Goal: Use online tool/utility: Utilize a website feature to perform a specific function

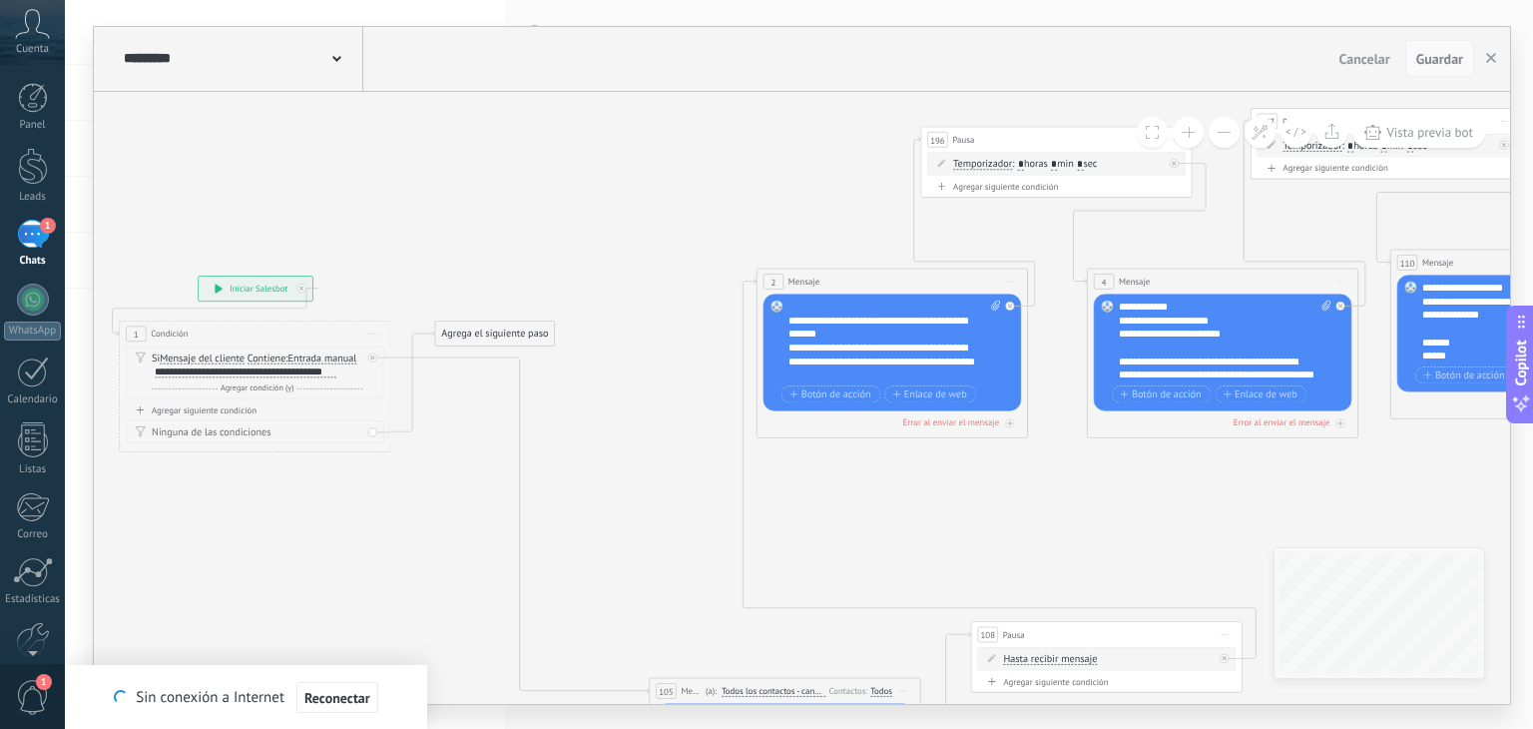
click at [1419, 58] on span "Guardar" at bounding box center [1440, 59] width 47 height 14
click at [1435, 53] on span "Guardar" at bounding box center [1440, 59] width 47 height 14
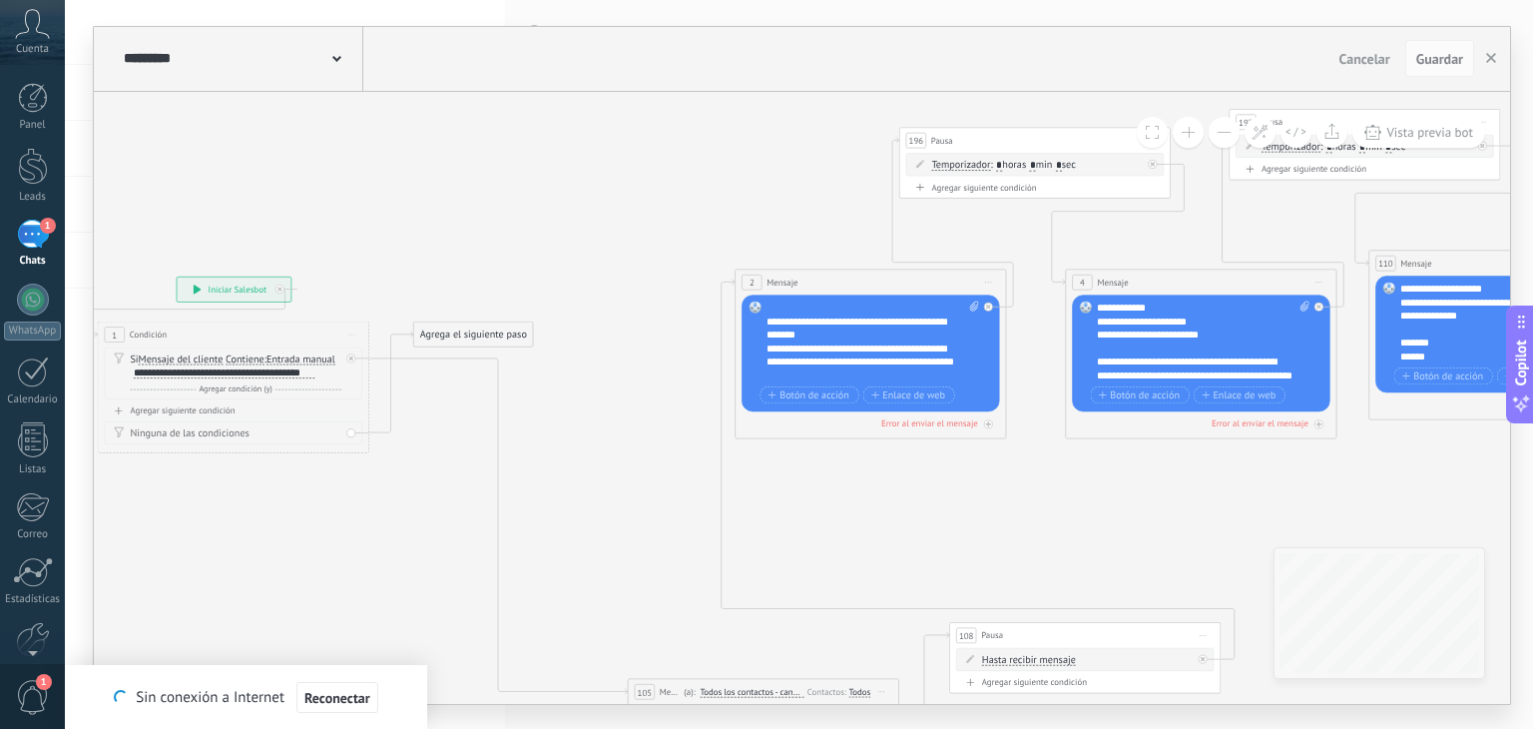
drag, startPoint x: 1141, startPoint y: 479, endPoint x: 867, endPoint y: 480, distance: 274.5
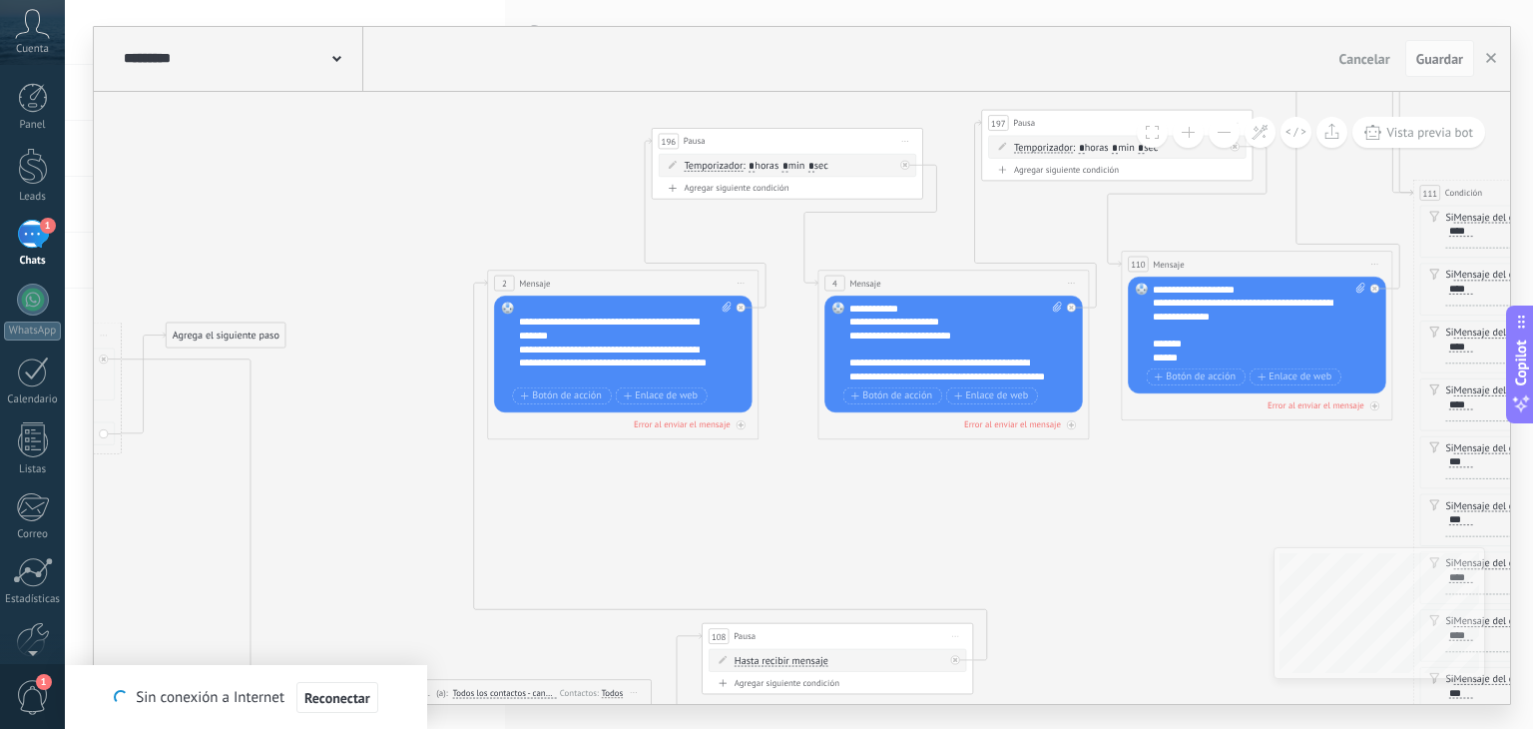
click at [707, 363] on div "**********" at bounding box center [613, 362] width 189 height 41
click at [1445, 55] on span "Guardar" at bounding box center [1440, 59] width 47 height 14
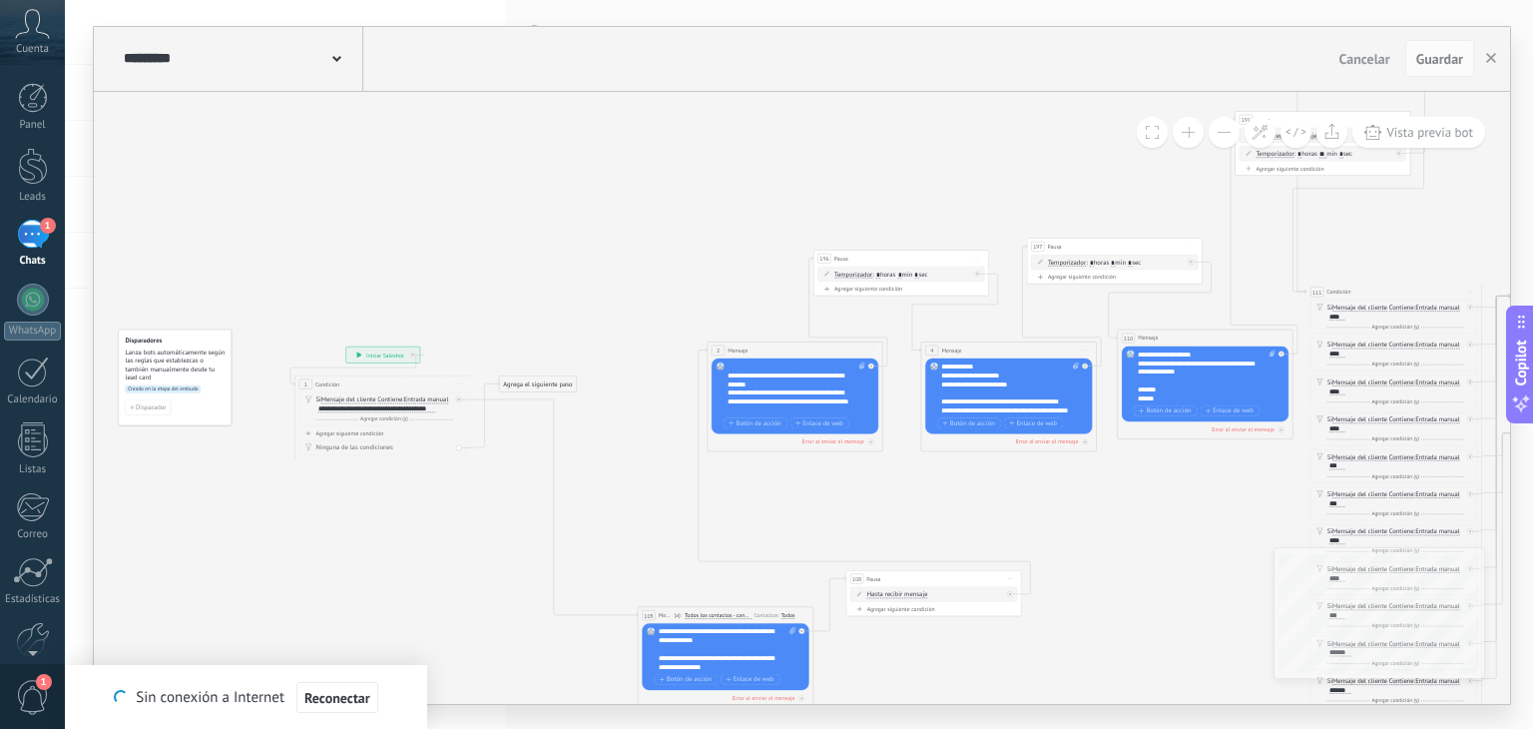
drag, startPoint x: 1121, startPoint y: 492, endPoint x: 1103, endPoint y: 488, distance: 18.4
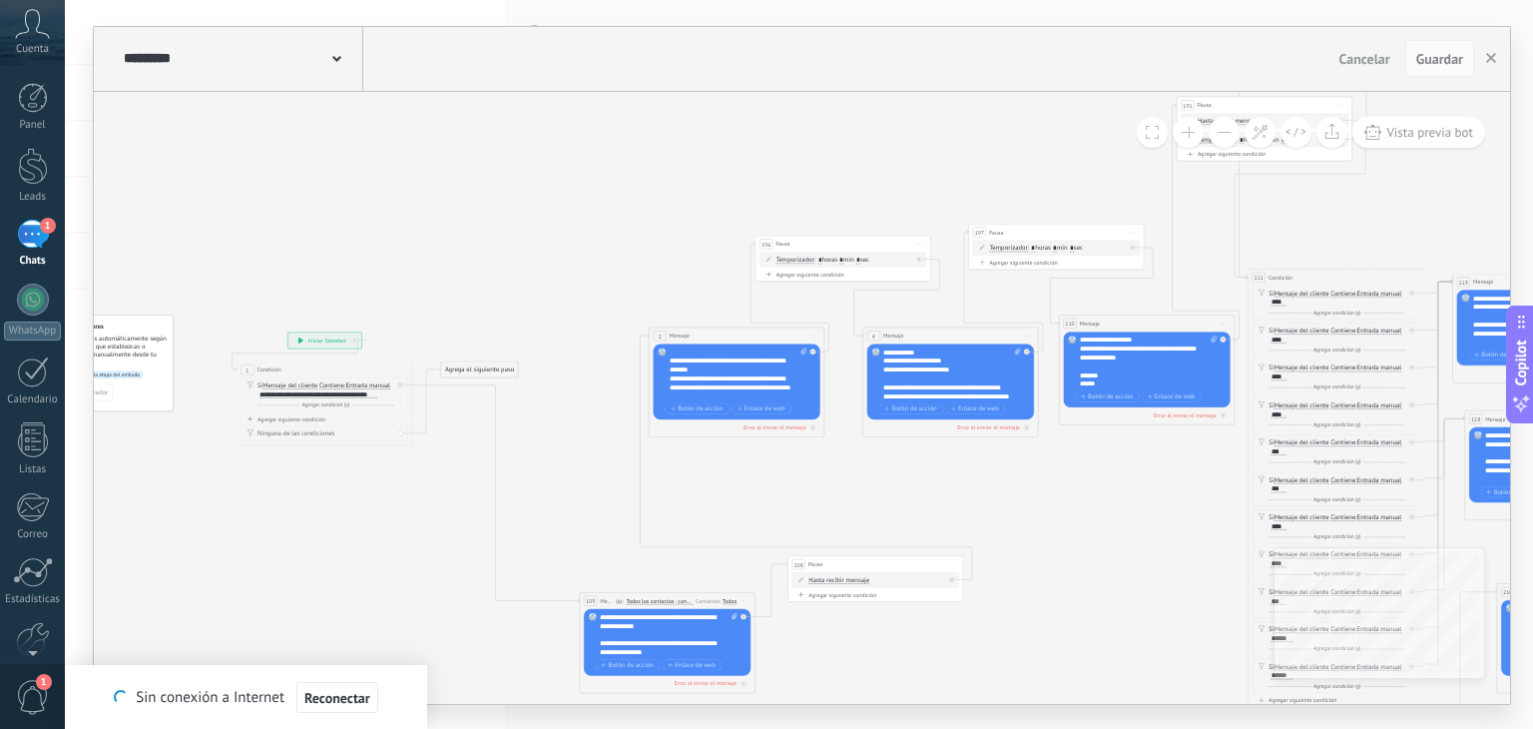
drag, startPoint x: 1040, startPoint y: 472, endPoint x: 1053, endPoint y: 461, distance: 17.0
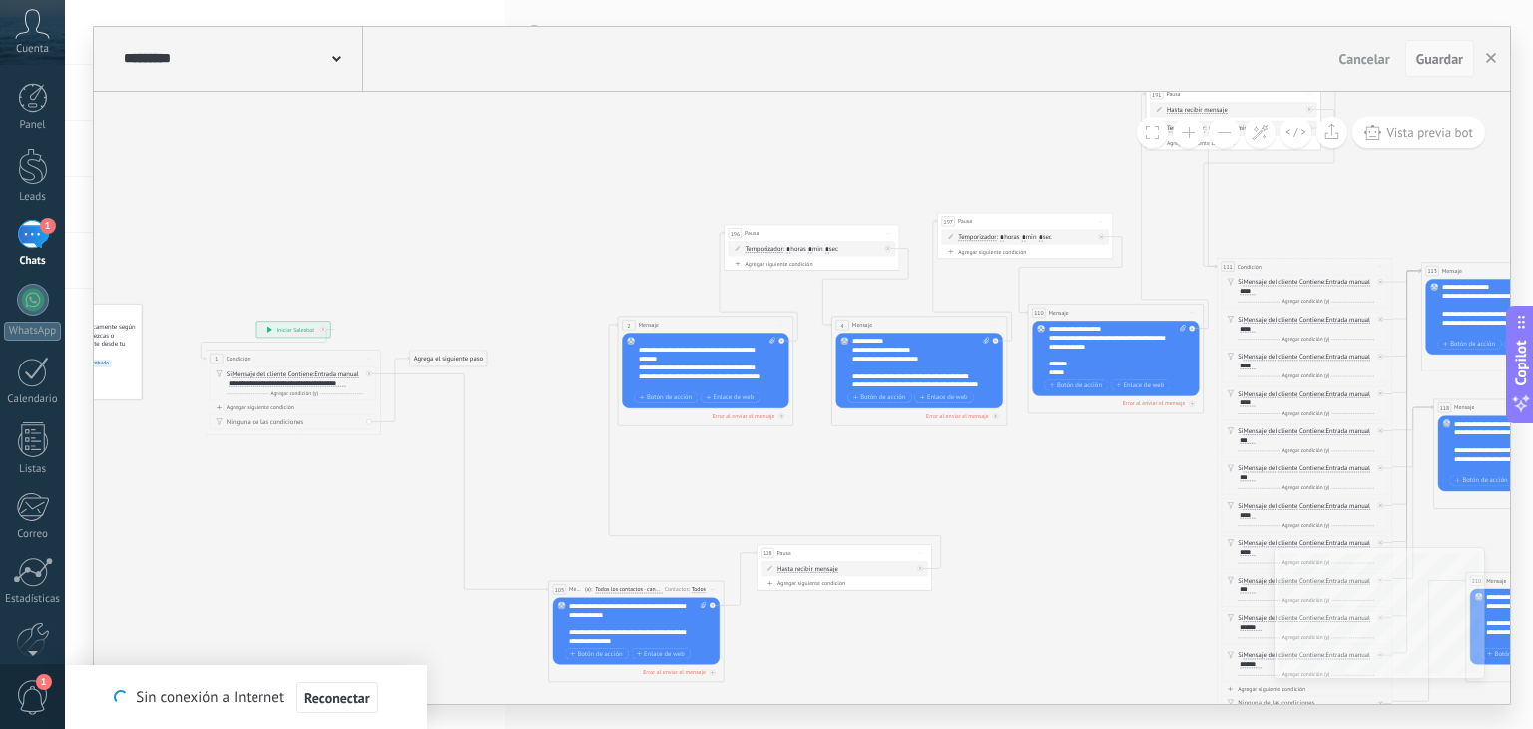
click at [1434, 57] on span "Guardar" at bounding box center [1440, 59] width 47 height 14
